Goal: Information Seeking & Learning: Learn about a topic

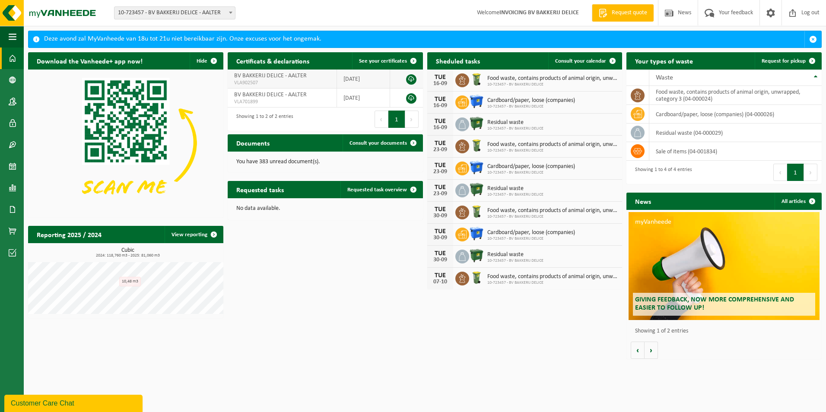
click at [411, 78] on link at bounding box center [411, 79] width 10 height 10
click at [543, 332] on div "Download the Vanheede+ app now! Hide Certificats & declarations See your certif…" at bounding box center [425, 205] width 798 height 315
click at [812, 37] on span "button" at bounding box center [813, 39] width 8 height 8
click at [634, 16] on span "Request quote" at bounding box center [629, 13] width 40 height 9
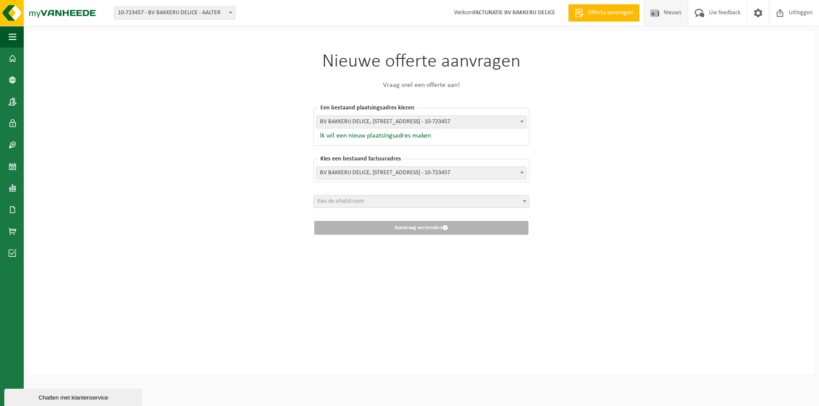
click at [675, 12] on span "Nieuws" at bounding box center [673, 12] width 22 height 25
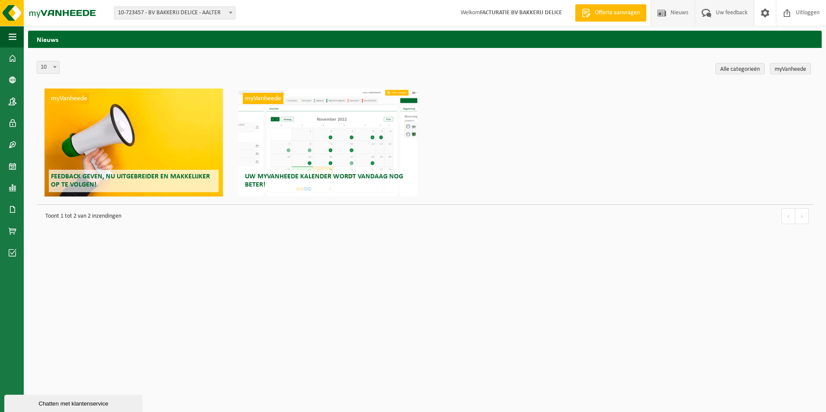
click at [725, 13] on span "Uw feedback" at bounding box center [732, 12] width 36 height 25
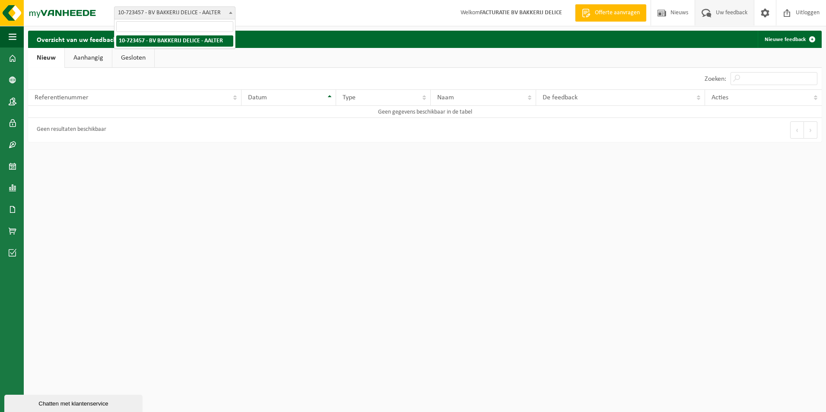
click at [193, 11] on span "10-723457 - BV BAKKERIJ DELICE - AALTER" at bounding box center [174, 13] width 121 height 12
click at [101, 60] on link "Aanhangig" at bounding box center [88, 58] width 47 height 20
click at [122, 59] on link "Gesloten" at bounding box center [134, 58] width 42 height 20
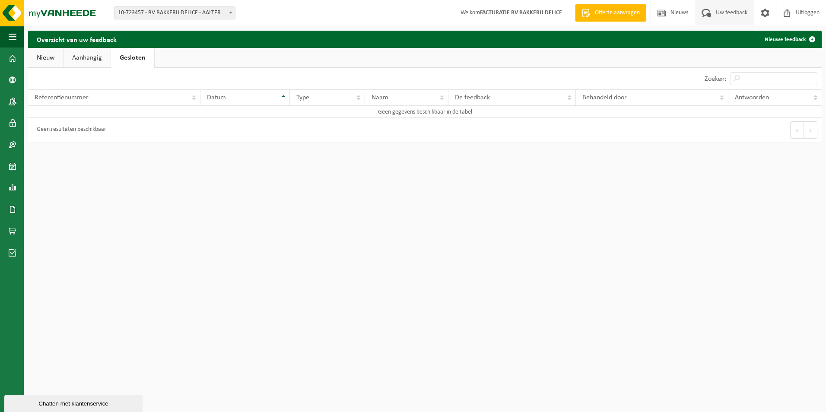
click at [53, 58] on link "Nieuw" at bounding box center [45, 58] width 35 height 20
click at [16, 38] on span "button" at bounding box center [13, 37] width 8 height 22
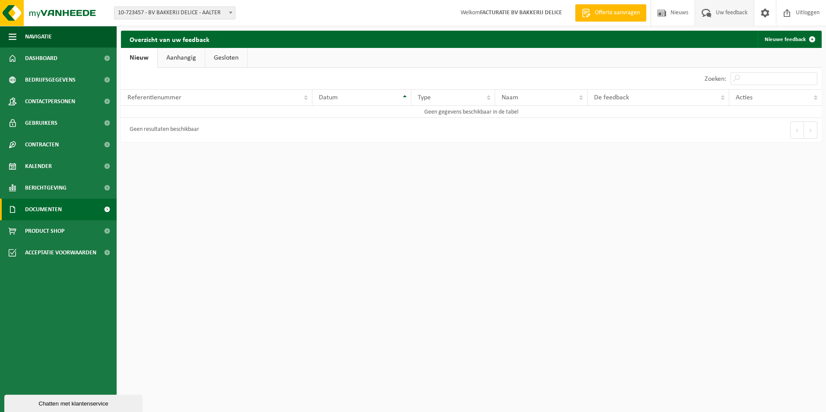
click at [44, 213] on span "Documenten" at bounding box center [43, 210] width 37 height 22
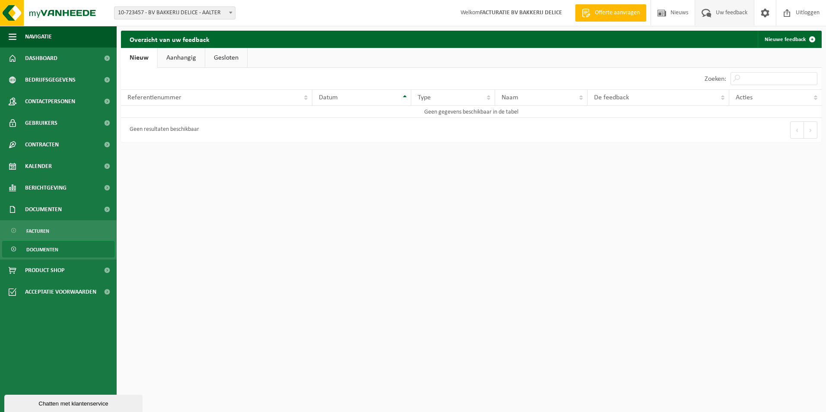
click at [57, 250] on span "Documenten" at bounding box center [42, 249] width 32 height 16
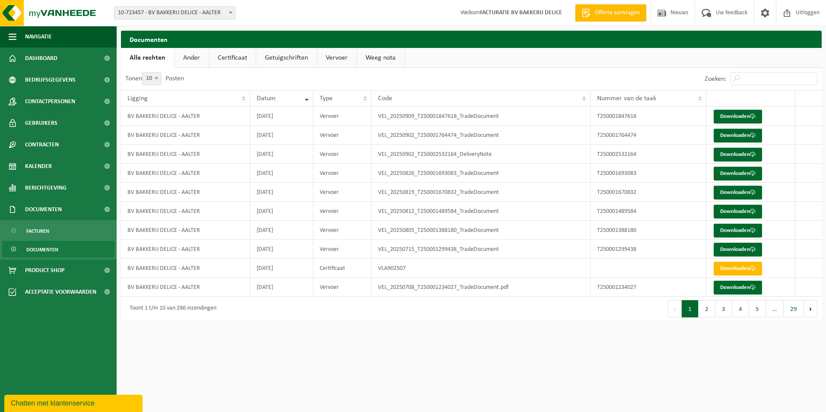
click at [197, 61] on link "Ander" at bounding box center [191, 58] width 34 height 20
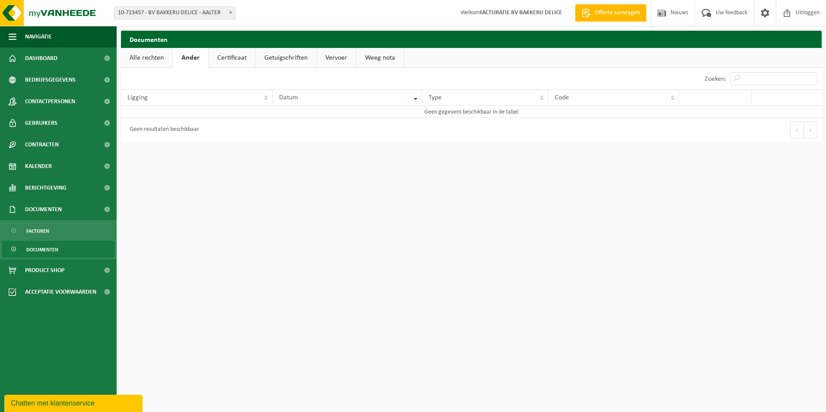
click at [239, 61] on link "Certificaat" at bounding box center [232, 58] width 47 height 20
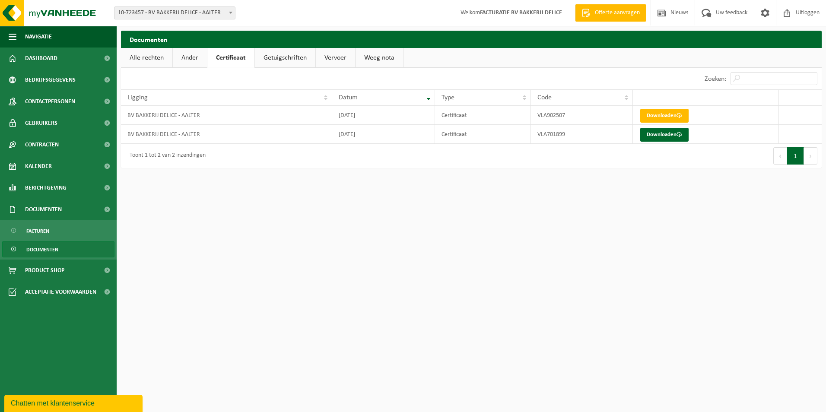
click at [275, 57] on link "Getuigschriften" at bounding box center [285, 58] width 60 height 20
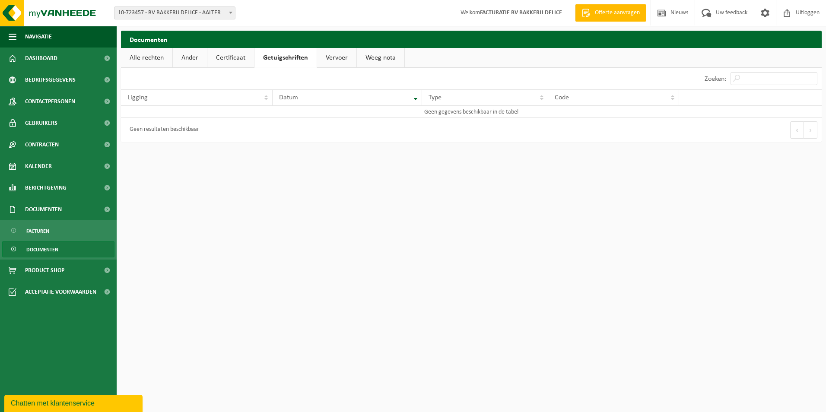
click at [327, 57] on link "Vervoer" at bounding box center [336, 58] width 39 height 20
click at [375, 57] on link "Weeg nota" at bounding box center [380, 58] width 48 height 20
click at [52, 151] on span "Contracten" at bounding box center [42, 145] width 34 height 22
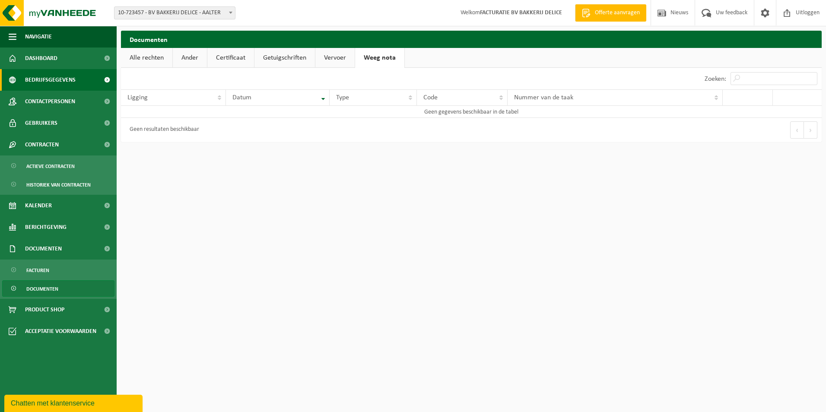
click at [59, 84] on span "Bedrijfsgegevens" at bounding box center [50, 80] width 51 height 22
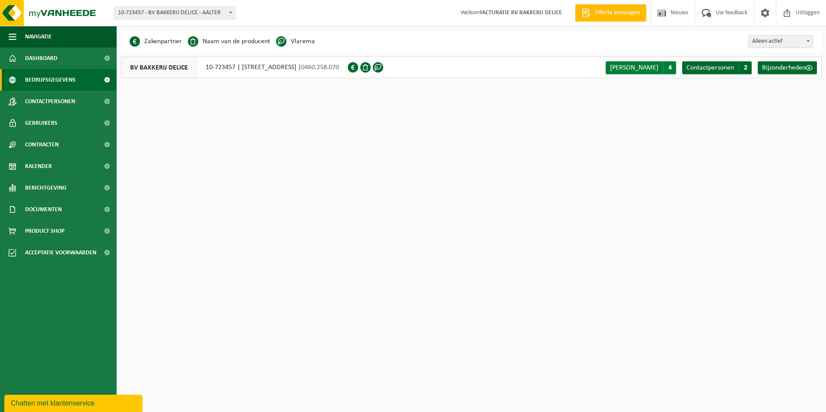
click at [641, 65] on span "Soorten afval" at bounding box center [634, 67] width 48 height 7
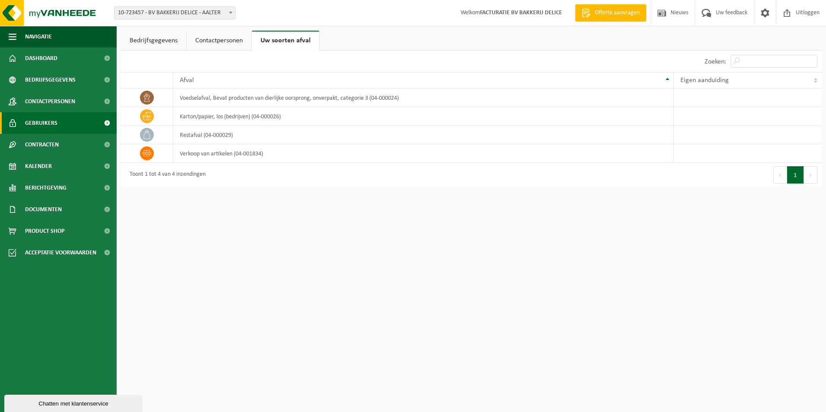
click at [56, 122] on span "Gebruikers" at bounding box center [41, 123] width 32 height 22
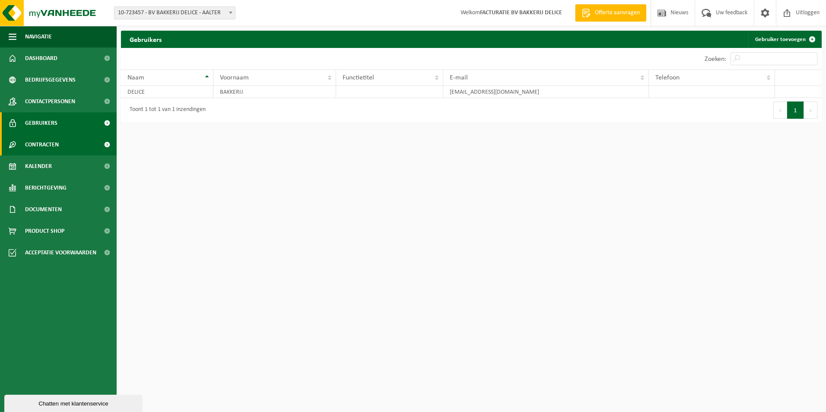
click at [56, 143] on span "Contracten" at bounding box center [42, 145] width 34 height 22
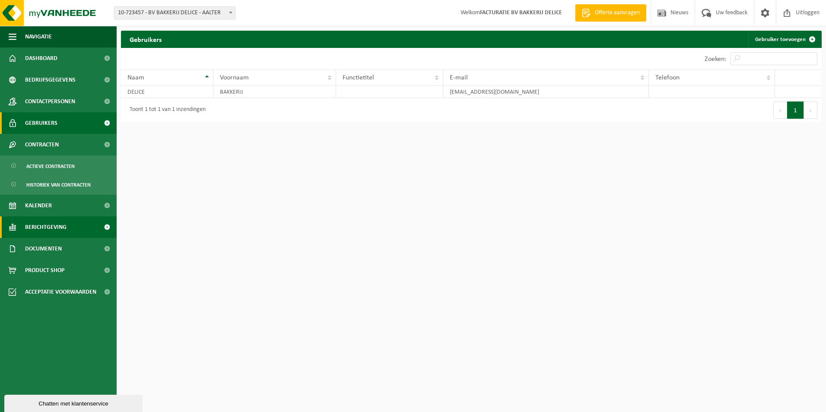
click at [54, 220] on span "Berichtgeving" at bounding box center [45, 227] width 41 height 22
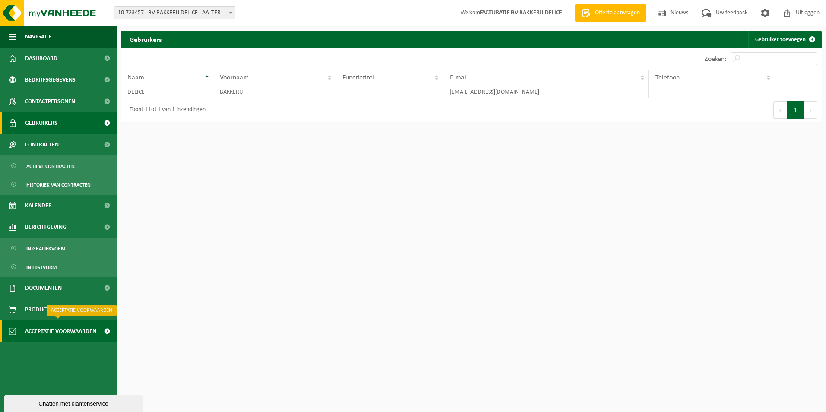
click at [57, 331] on span "Acceptatie voorwaarden" at bounding box center [60, 331] width 71 height 22
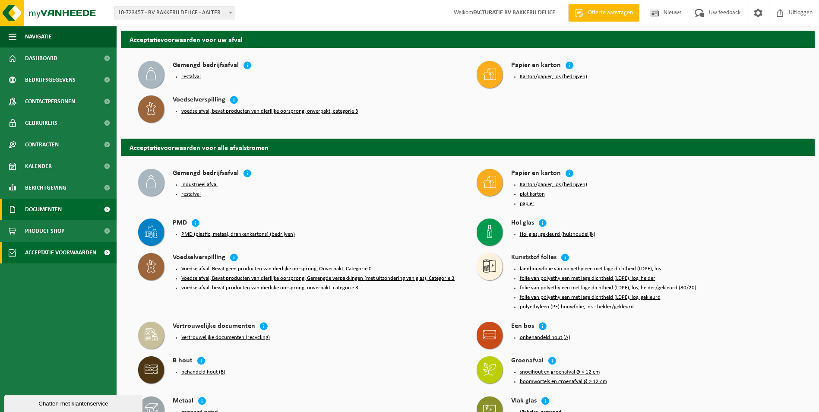
click at [58, 206] on span "Documenten" at bounding box center [43, 210] width 37 height 22
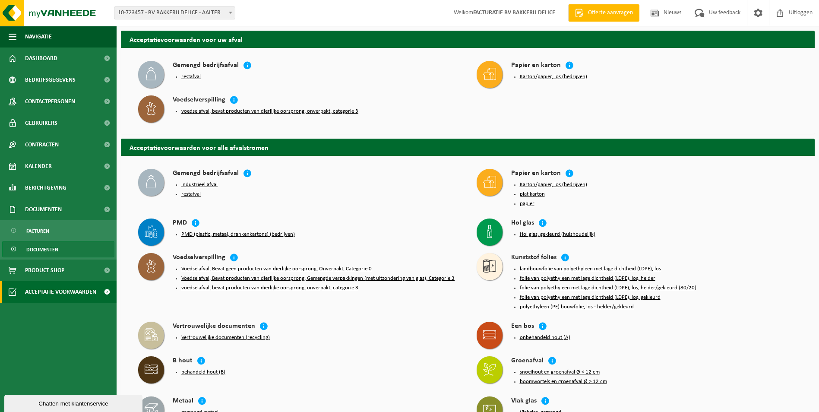
click at [54, 251] on span "Documenten" at bounding box center [42, 249] width 32 height 16
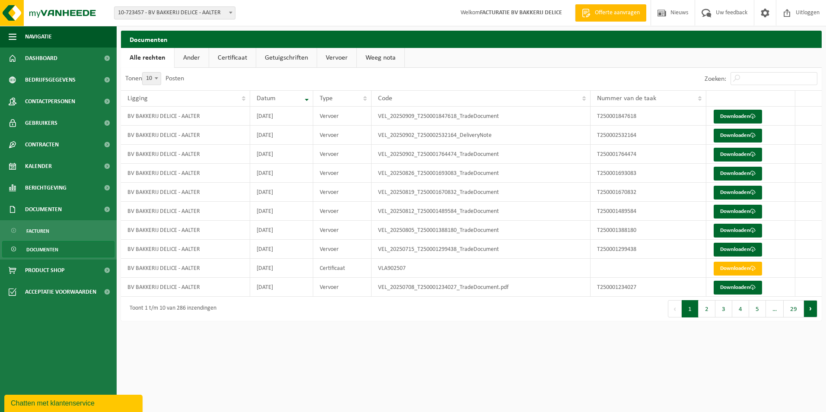
click at [812, 306] on button "Volgend" at bounding box center [810, 308] width 13 height 17
click at [813, 306] on button "Volgend" at bounding box center [810, 308] width 13 height 17
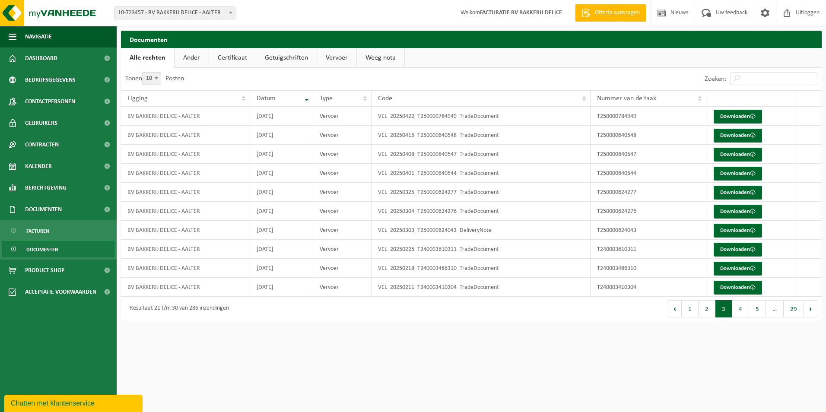
click at [813, 306] on button "Volgend" at bounding box center [810, 308] width 13 height 17
click at [814, 306] on button "Volgend" at bounding box center [810, 308] width 13 height 17
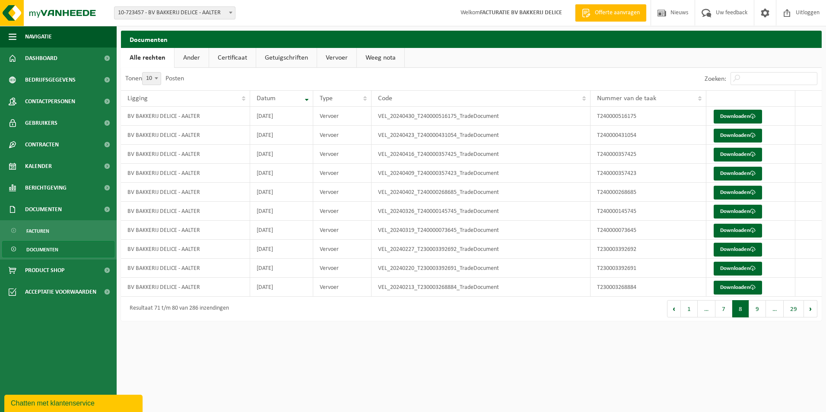
click at [193, 56] on link "Ander" at bounding box center [191, 58] width 34 height 20
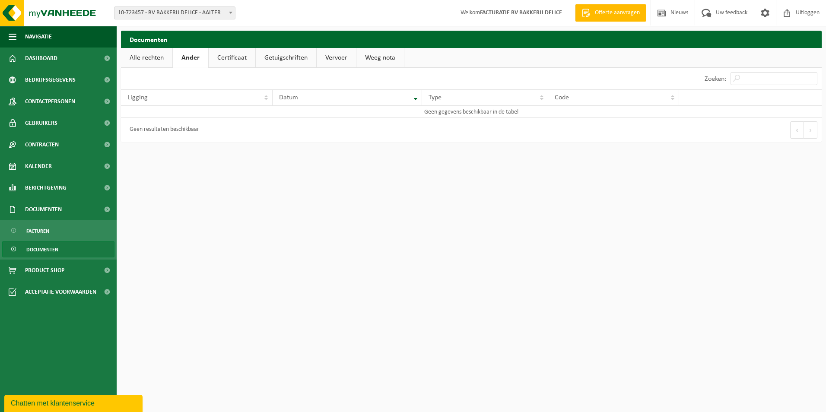
click at [234, 59] on link "Certificaat" at bounding box center [232, 58] width 47 height 20
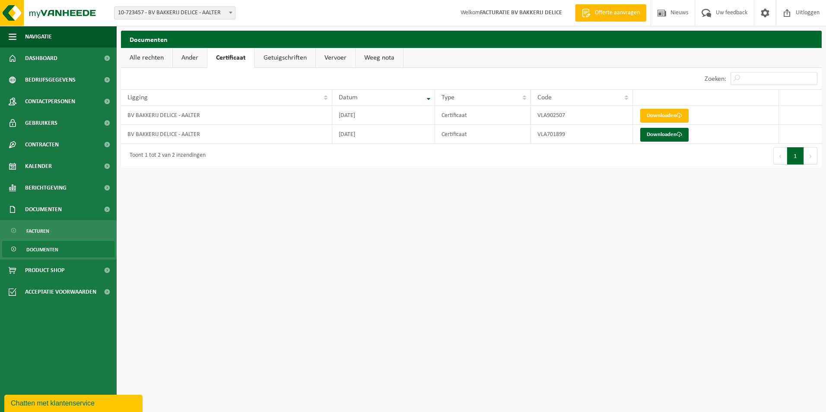
click at [276, 59] on link "Getuigschriften" at bounding box center [285, 58] width 60 height 20
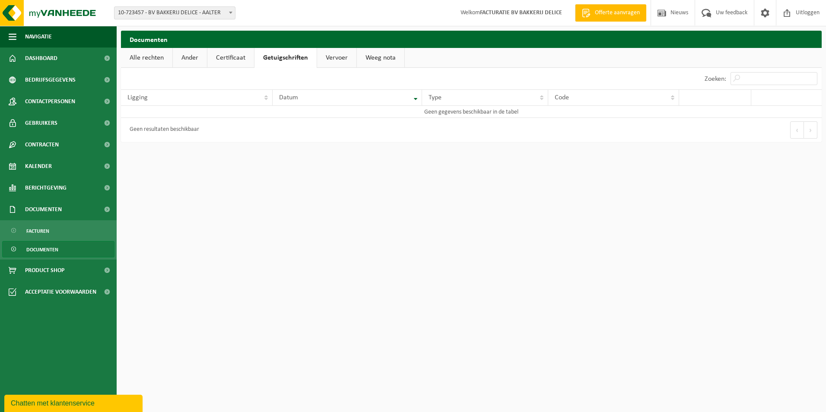
click at [323, 60] on link "Vervoer" at bounding box center [336, 58] width 39 height 20
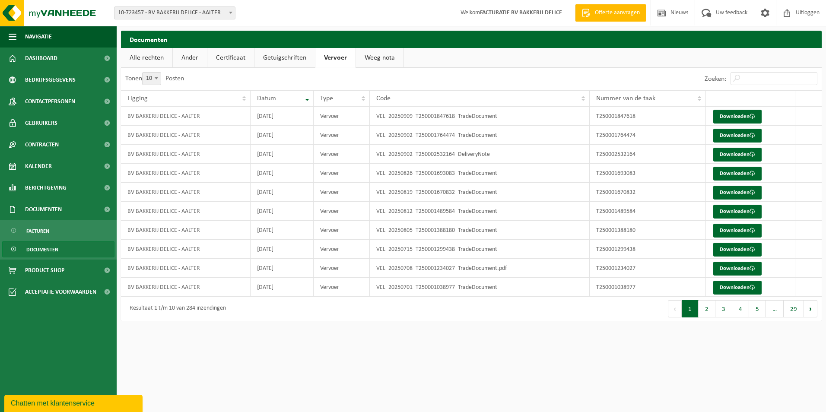
click at [526, 13] on strong "FACTURATIE BV BAKKERIJ DELICE" at bounding box center [521, 13] width 82 height 6
click at [761, 13] on span at bounding box center [764, 12] width 13 height 25
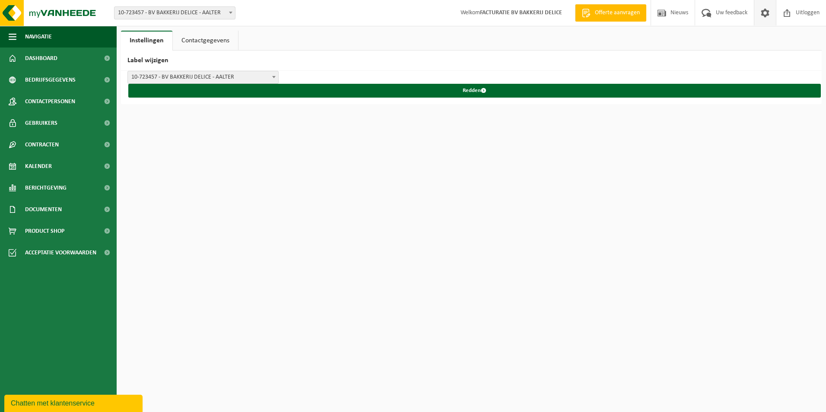
click at [214, 41] on link "Contactgegevens" at bounding box center [205, 41] width 65 height 20
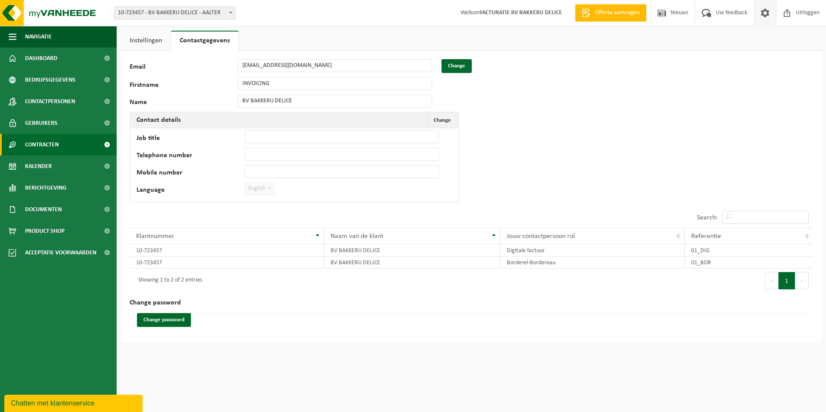
click at [31, 148] on span "Contracten" at bounding box center [42, 145] width 34 height 22
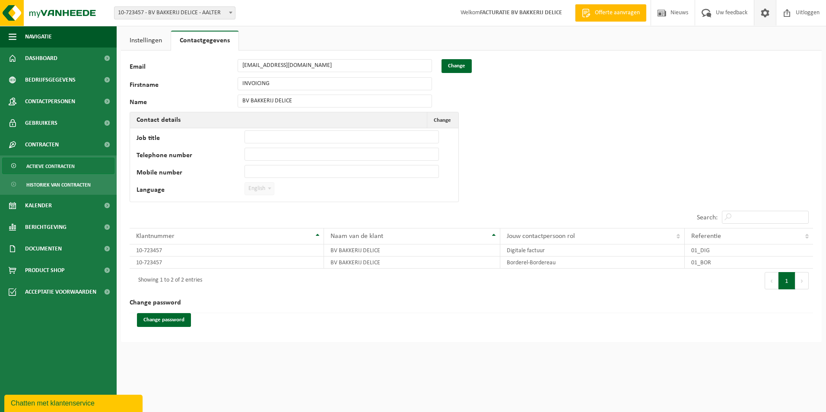
click at [55, 169] on span "Actieve contracten" at bounding box center [50, 166] width 48 height 16
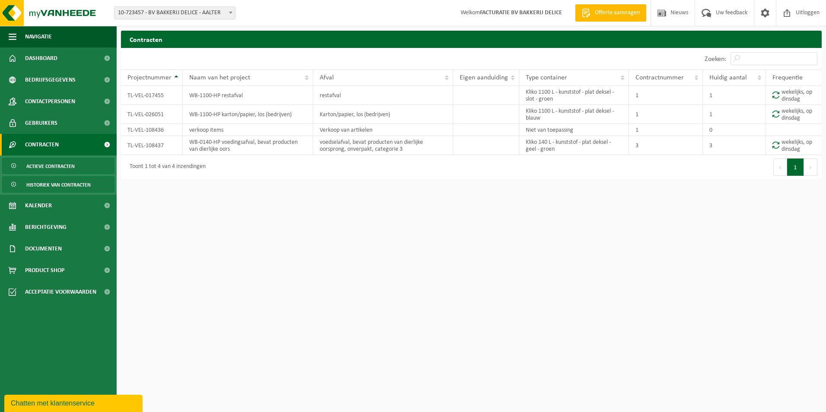
click at [56, 179] on span "Historiek van contracten" at bounding box center [58, 185] width 64 height 16
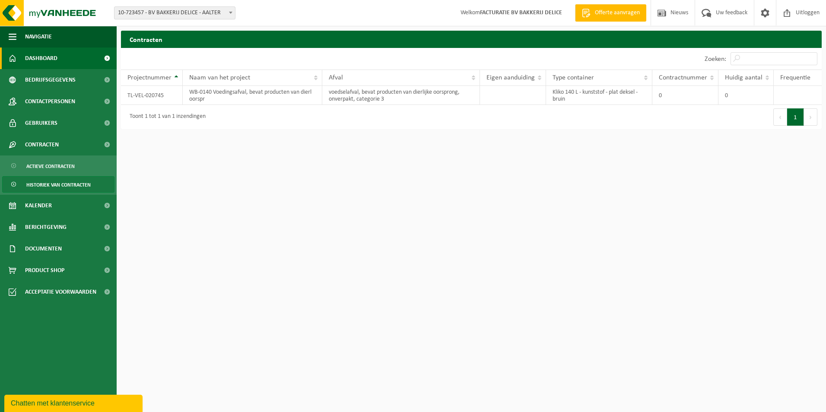
click at [52, 61] on span "Dashboard" at bounding box center [41, 59] width 32 height 22
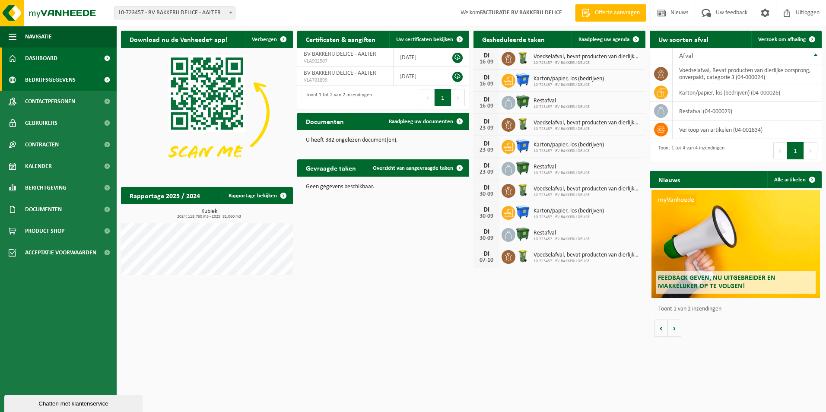
click at [59, 77] on span "Bedrijfsgegevens" at bounding box center [50, 80] width 51 height 22
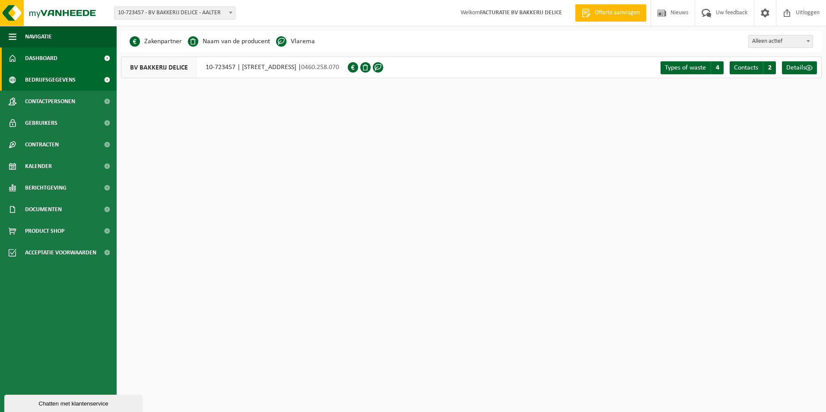
click at [63, 65] on link "Dashboard" at bounding box center [58, 59] width 117 height 22
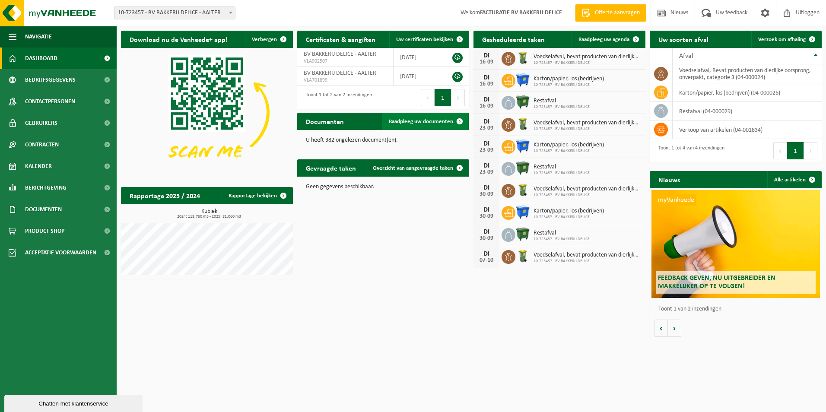
click at [424, 121] on span "Raadpleeg uw documenten" at bounding box center [421, 122] width 64 height 6
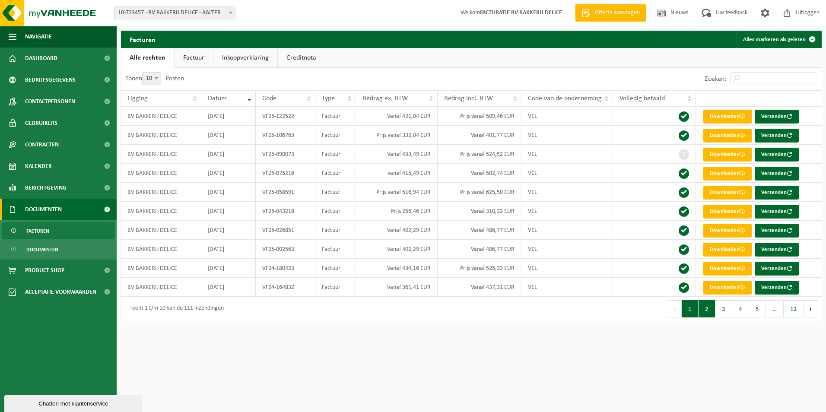
click at [707, 311] on button "2" at bounding box center [706, 308] width 17 height 17
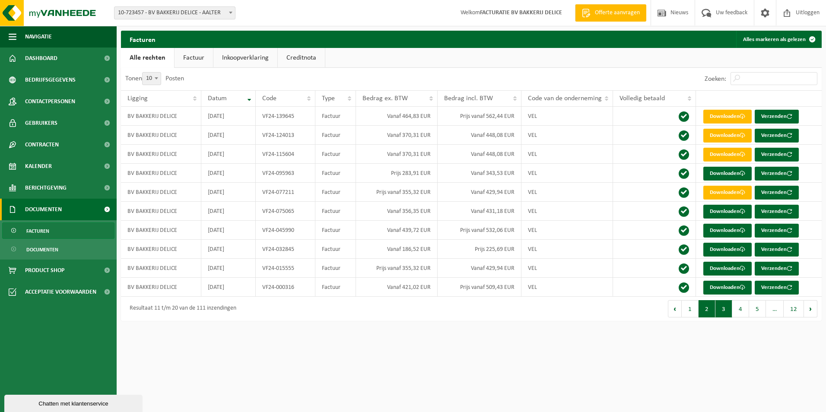
click at [722, 311] on button "3" at bounding box center [723, 308] width 17 height 17
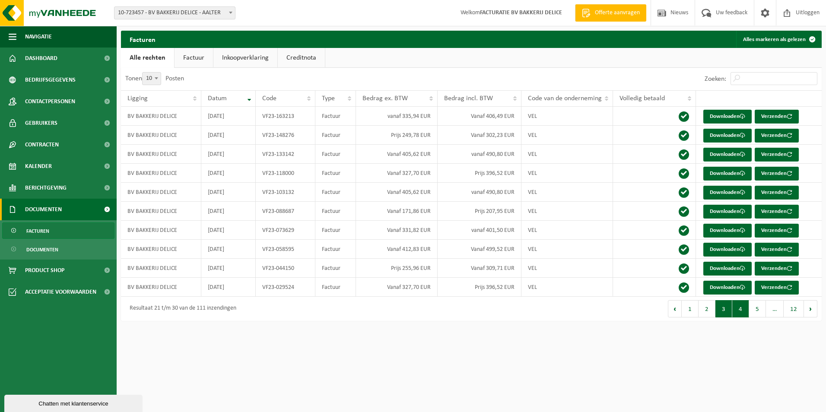
click at [736, 308] on button "4" at bounding box center [740, 308] width 17 height 17
click at [754, 306] on button "5" at bounding box center [757, 308] width 17 height 17
click at [242, 60] on link "Inkoopverklaring" at bounding box center [245, 58] width 64 height 20
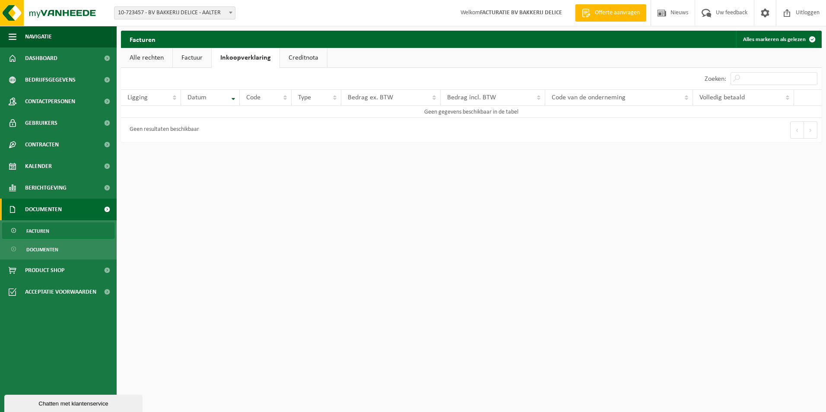
click at [292, 58] on link "Creditnota" at bounding box center [303, 58] width 47 height 20
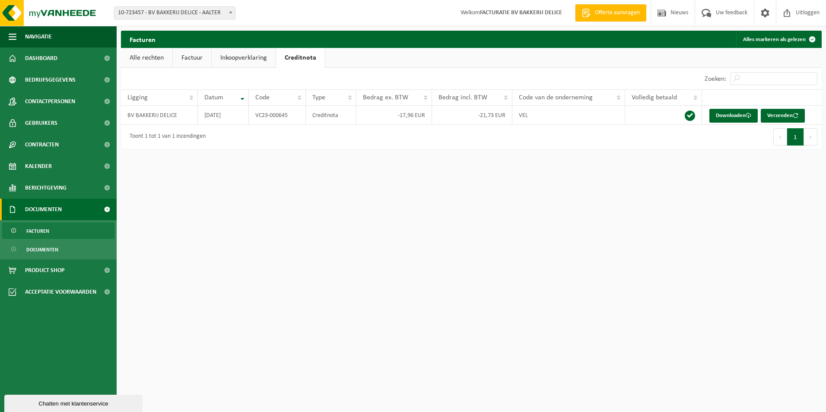
click at [149, 56] on link "Alle rechten" at bounding box center [146, 58] width 51 height 20
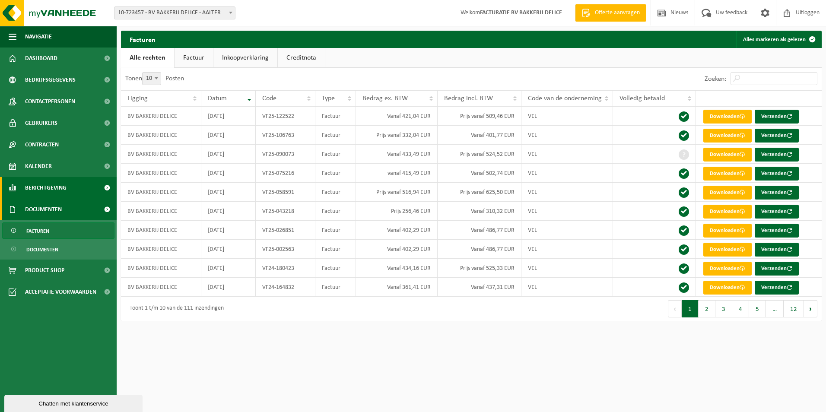
click at [57, 185] on span "Berichtgeving" at bounding box center [45, 188] width 41 height 22
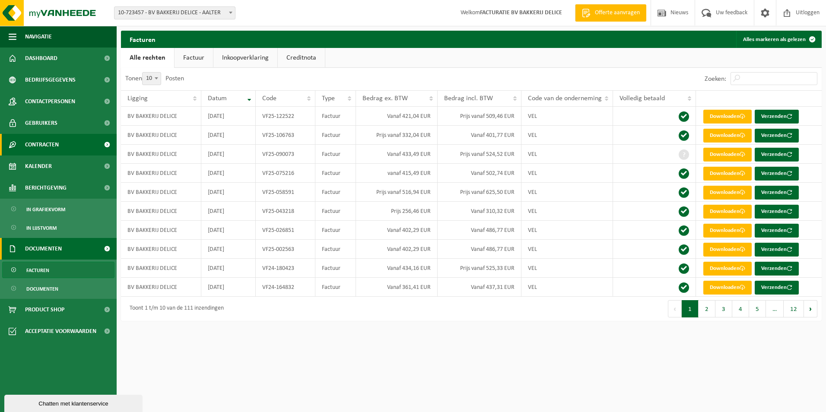
click at [63, 144] on link "Contracten" at bounding box center [58, 145] width 117 height 22
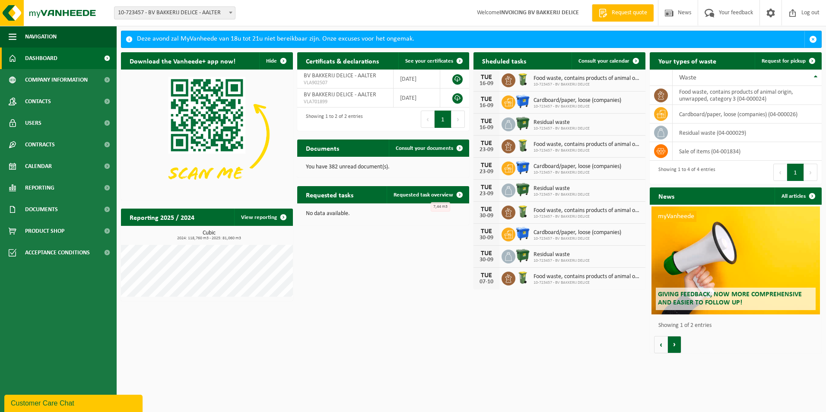
click at [676, 349] on button "Volgende" at bounding box center [674, 344] width 13 height 17
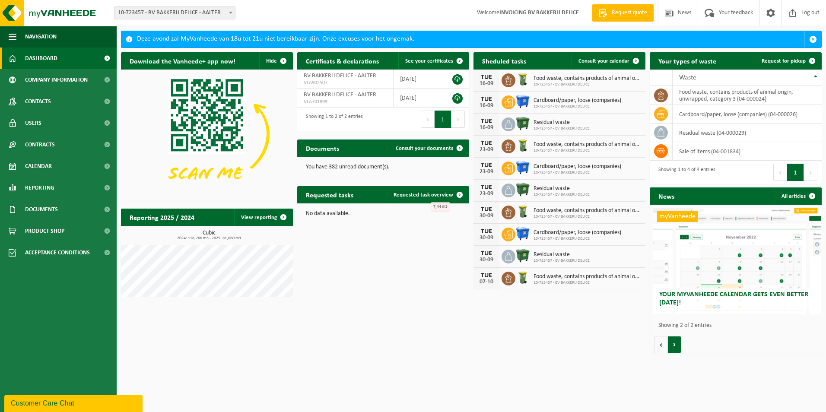
scroll to position [0, 172]
click at [234, 12] on span at bounding box center [230, 12] width 9 height 11
click at [458, 194] on span at bounding box center [459, 194] width 17 height 17
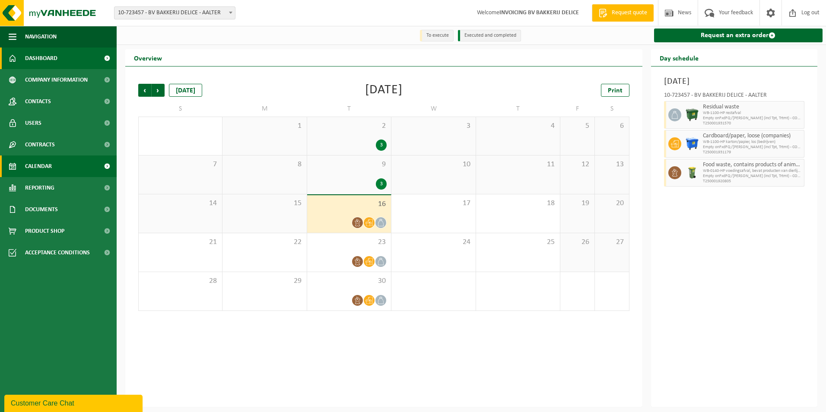
click at [35, 57] on span "Dashboard" at bounding box center [41, 59] width 32 height 22
